Goal: Unclear

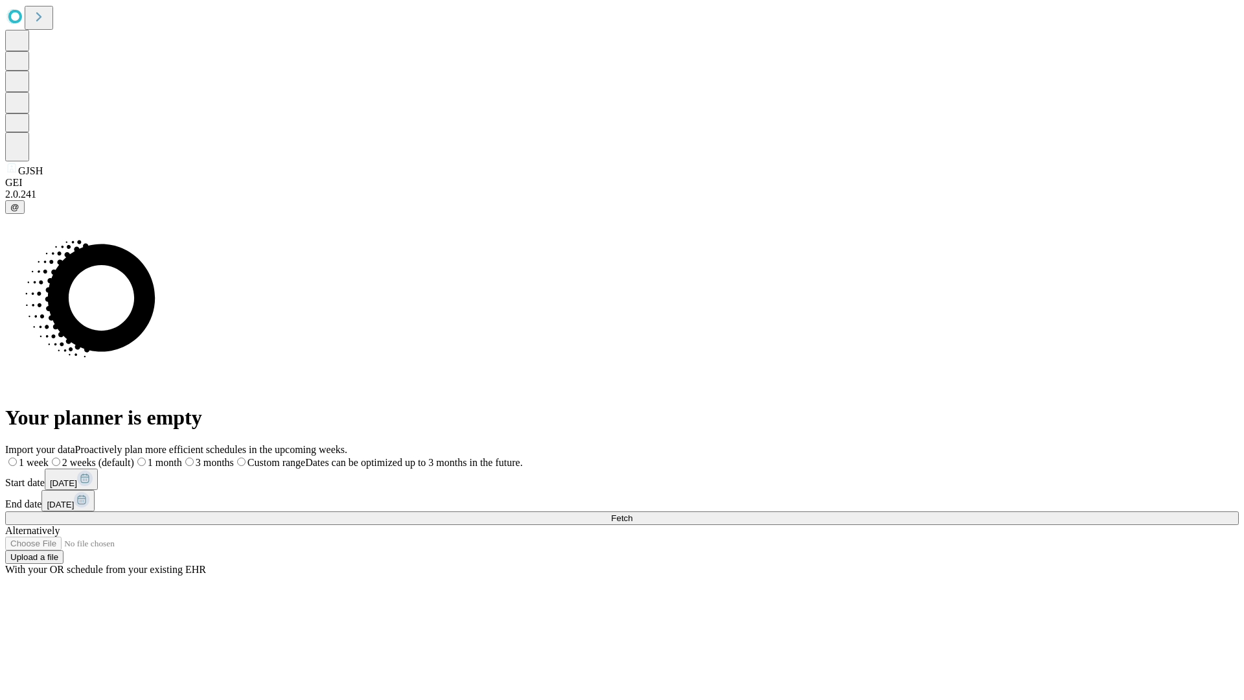
click at [632, 513] on span "Fetch" at bounding box center [621, 518] width 21 height 10
